Goal: Find specific page/section: Find specific page/section

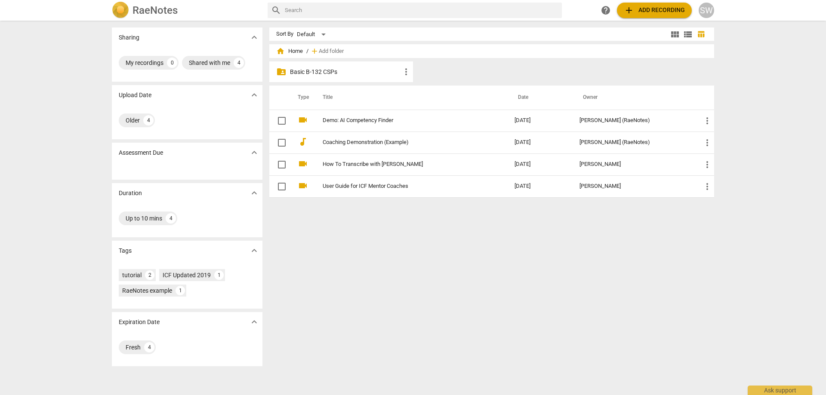
click at [321, 73] on p "Basic B-132 CSPs" at bounding box center [345, 72] width 111 height 9
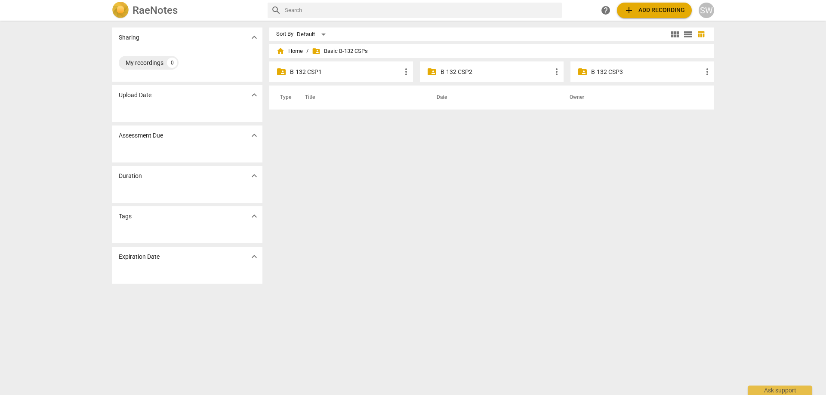
click at [458, 72] on p "B-132 CSP2" at bounding box center [495, 72] width 111 height 9
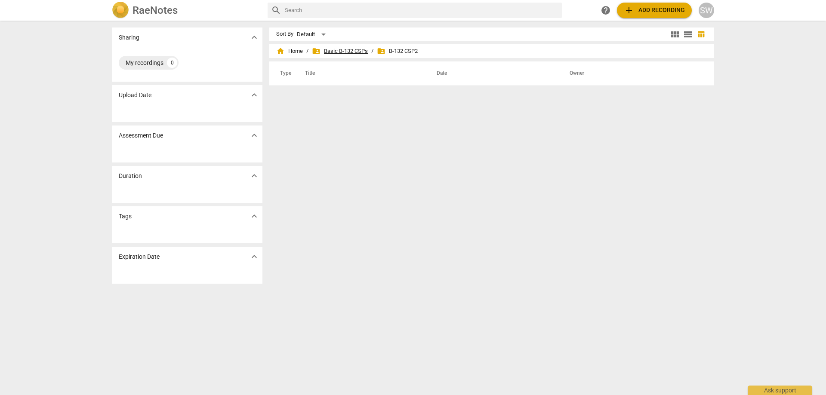
click at [329, 52] on span "folder_shared Basic B-132 CSPs" at bounding box center [340, 51] width 56 height 9
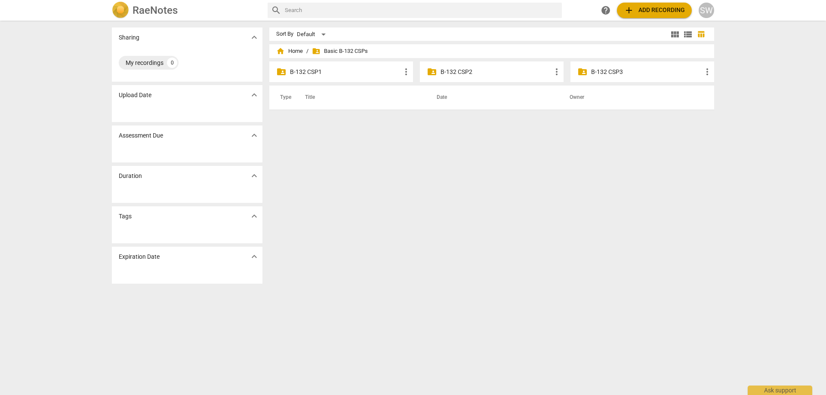
click at [316, 75] on p "B-132 CSP1" at bounding box center [345, 72] width 111 height 9
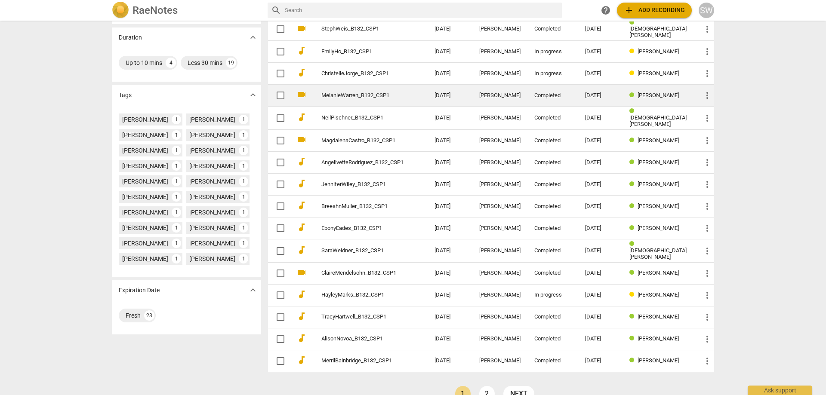
scroll to position [170, 0]
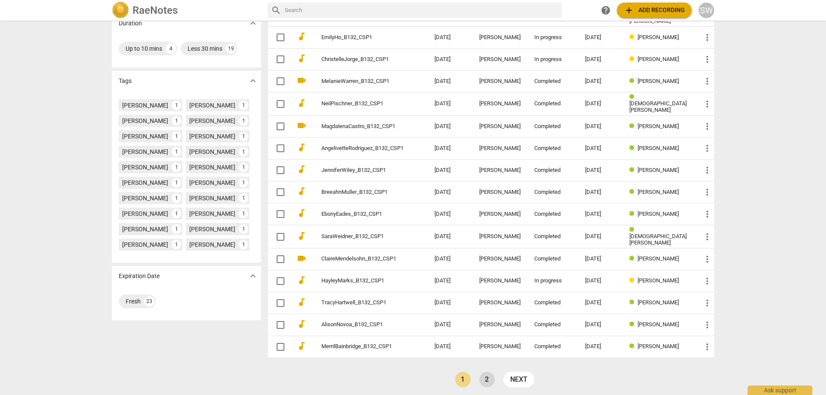
click at [486, 376] on link "2" at bounding box center [486, 379] width 15 height 15
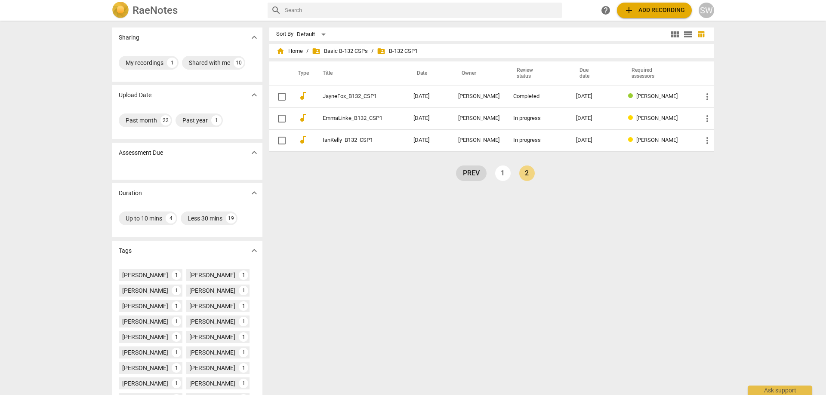
click at [472, 172] on link "prev" at bounding box center [471, 173] width 31 height 15
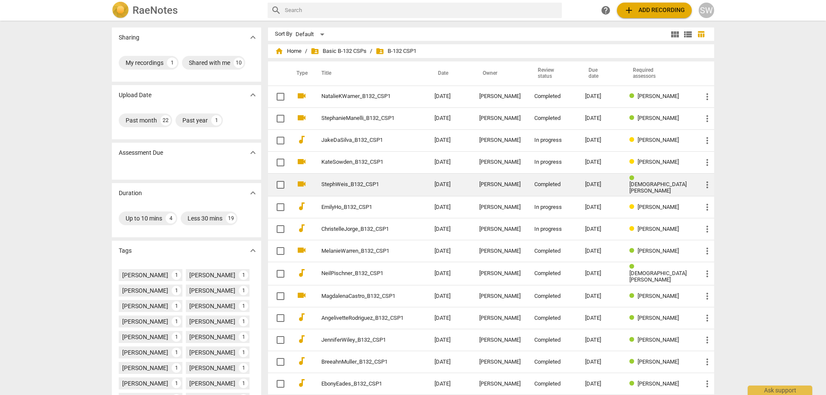
click at [356, 184] on link "StephWeis_B132_CSP1" at bounding box center [362, 184] width 82 height 6
